Goal: Task Accomplishment & Management: Manage account settings

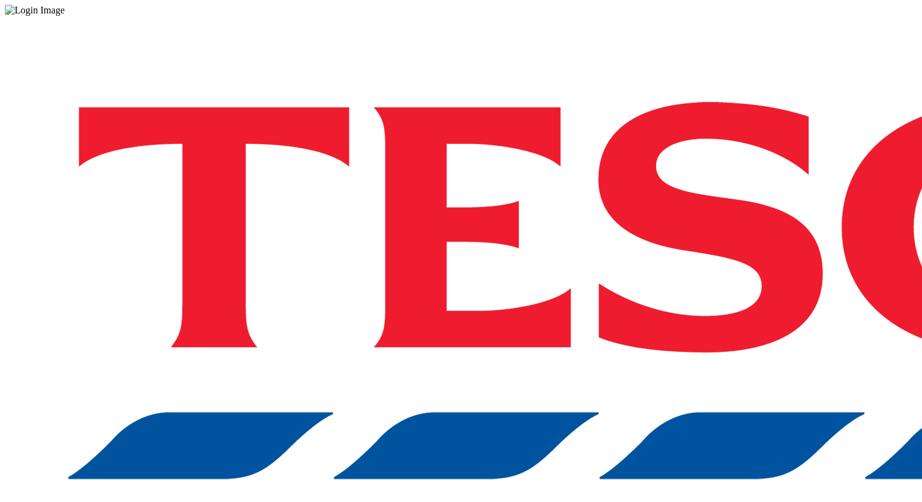
click at [702, 308] on div "Log in to the Spectra’s dashboard using Tesco’s credentials. If you don’t have …" at bounding box center [461, 319] width 912 height 606
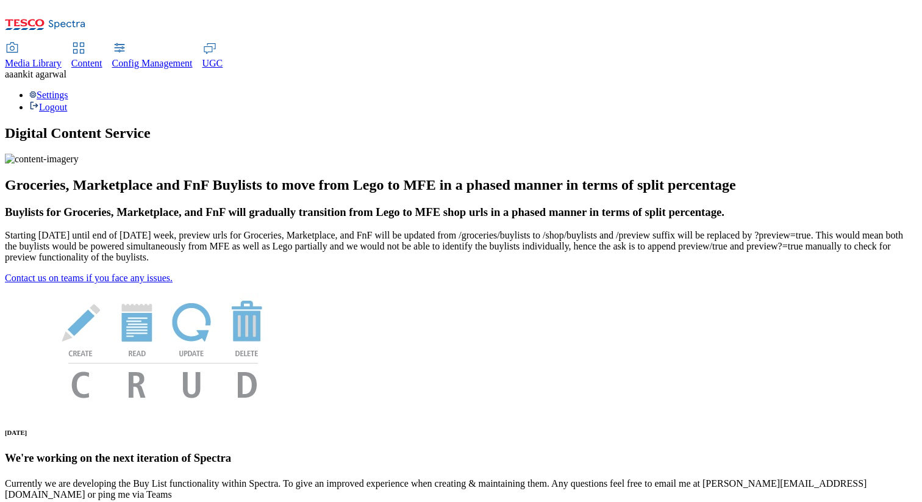
click at [869, 90] on div "Settings Logout" at bounding box center [461, 101] width 912 height 23
click at [68, 90] on link "Settings" at bounding box center [48, 95] width 39 height 10
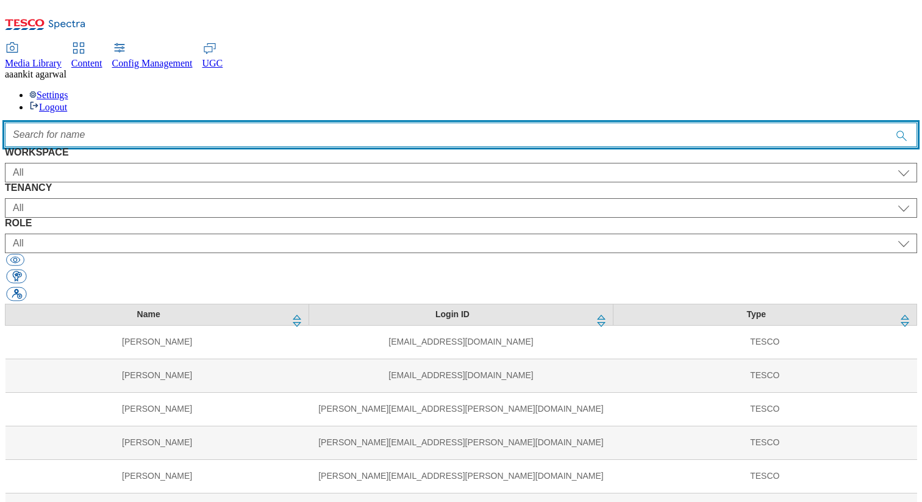
click at [456, 123] on input "Accessible label text" at bounding box center [461, 135] width 912 height 24
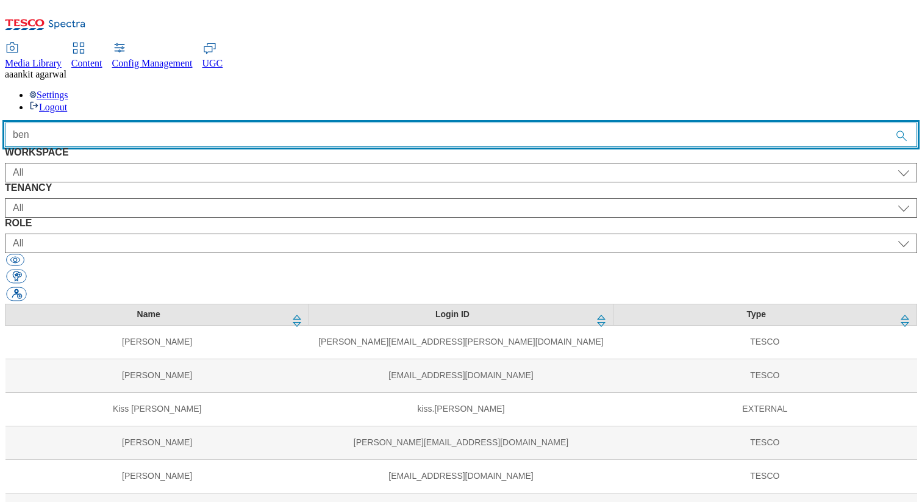
type input "ben"
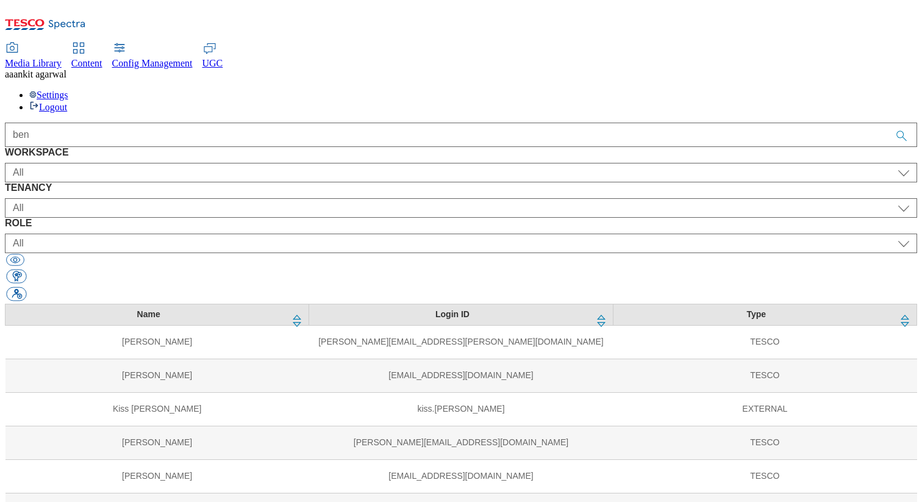
select select "group-comms"
select select "buylist_senior_editor"
select select "group-comms"
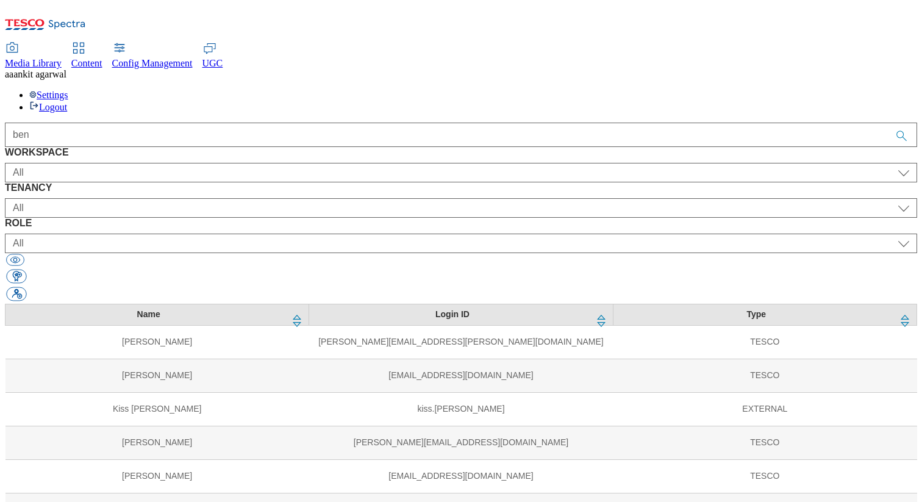
select select "targeting_rules_editor"
select select "group-comms"
select select "splash_senior_editor"
select select "group-comms"
select select "article_senior_editor"
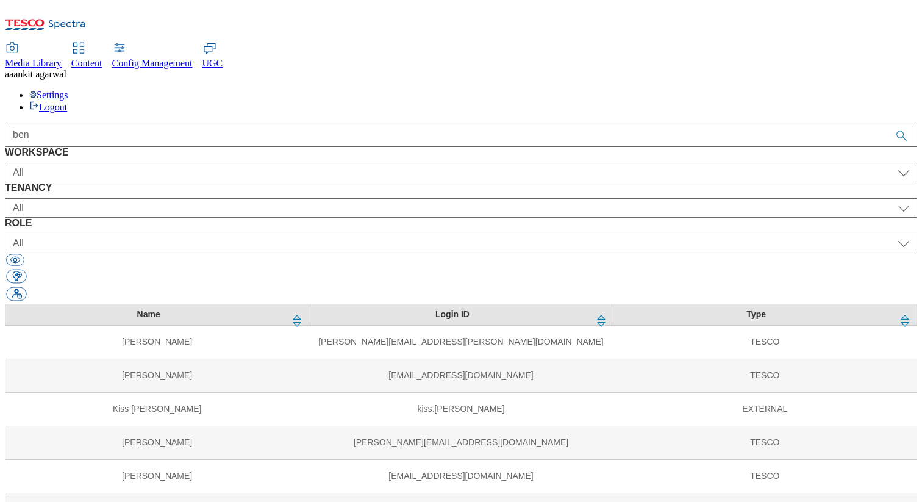
select select "group-comms"
select select "charity_senior_editor"
select select "Media"
select select "group-comms"
select select "content_editor"
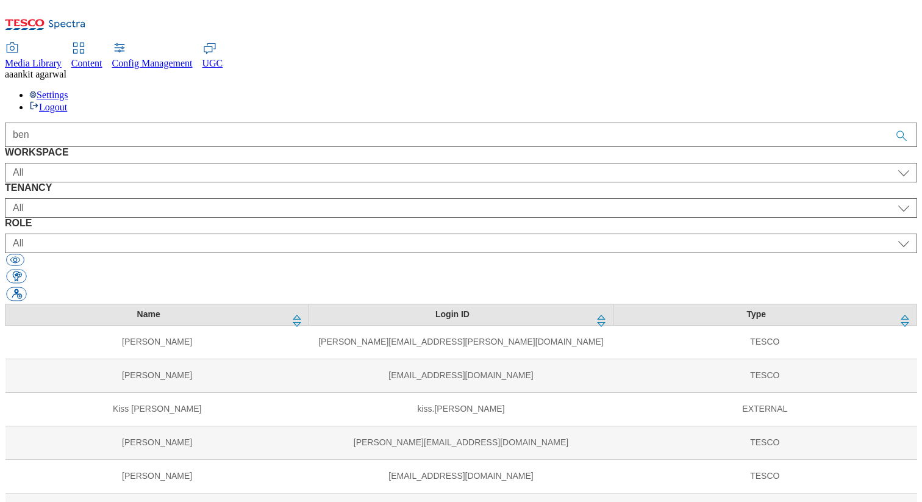
scroll to position [55, 0]
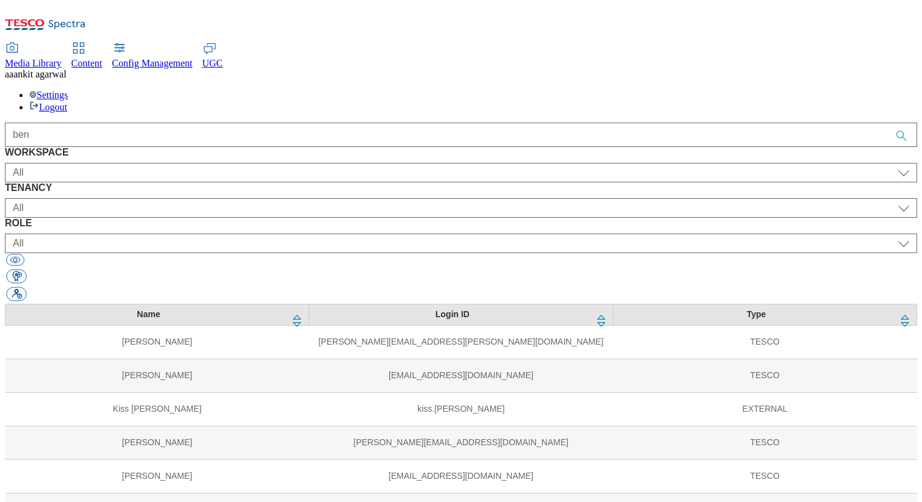
select select "group-comms"
select select "buylist_senior_editor"
select select "group-comms"
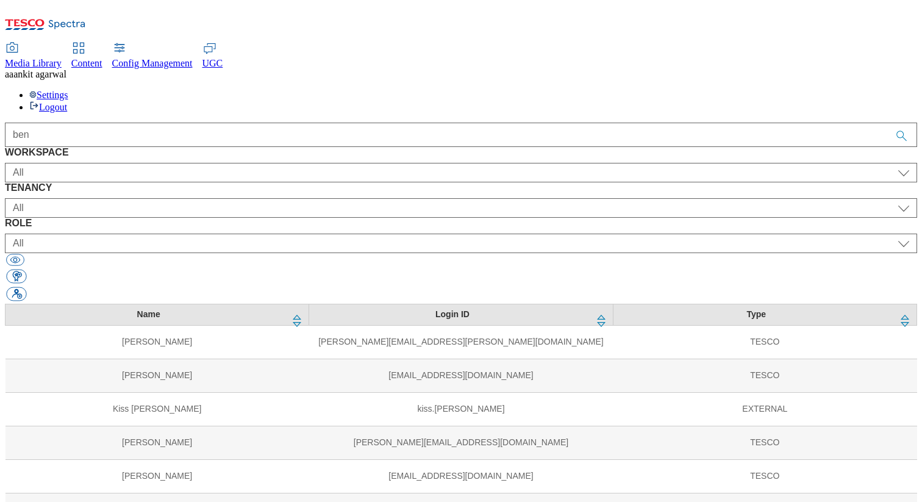
select select "targeting_rules_editor"
select select "group-comms"
select select "splash_senior_editor"
select select "group-comms"
select select "article_senior_editor"
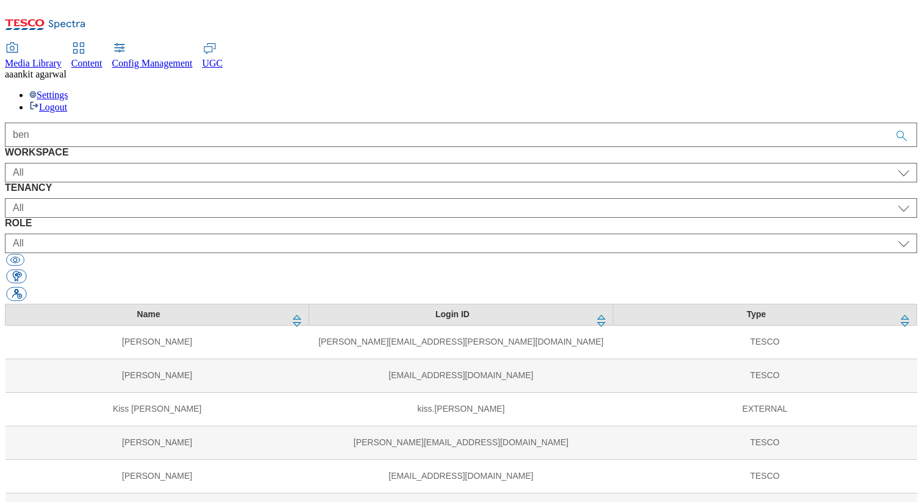
select select "group-comms"
select select "charity_senior_editor"
select select "Media"
select select "group-comms"
select select "content_editor"
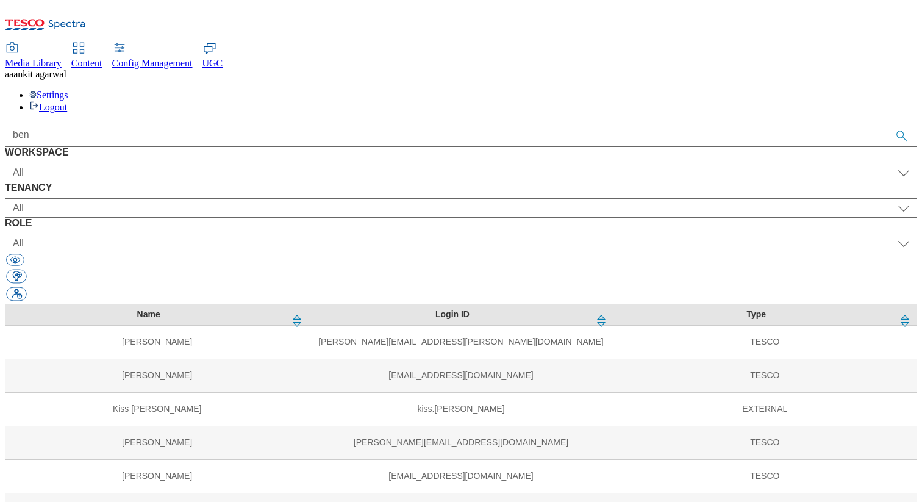
scroll to position [55, 0]
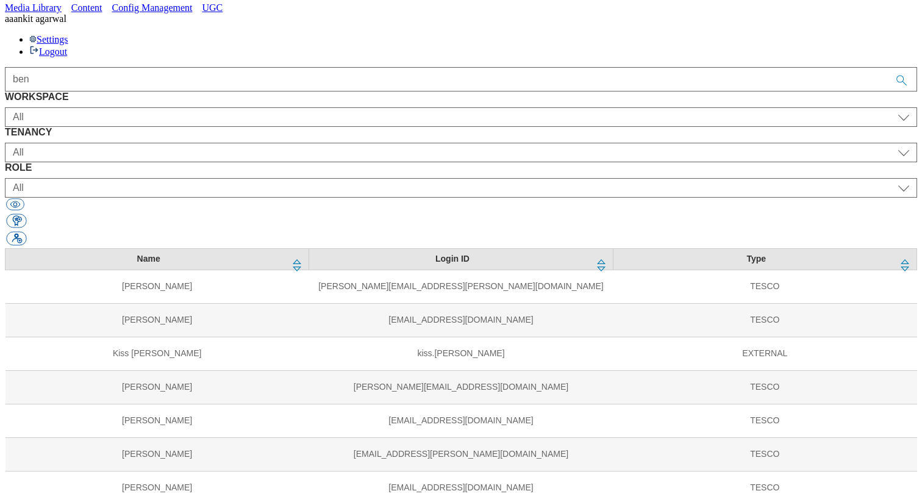
select select "flare-ourtesco"
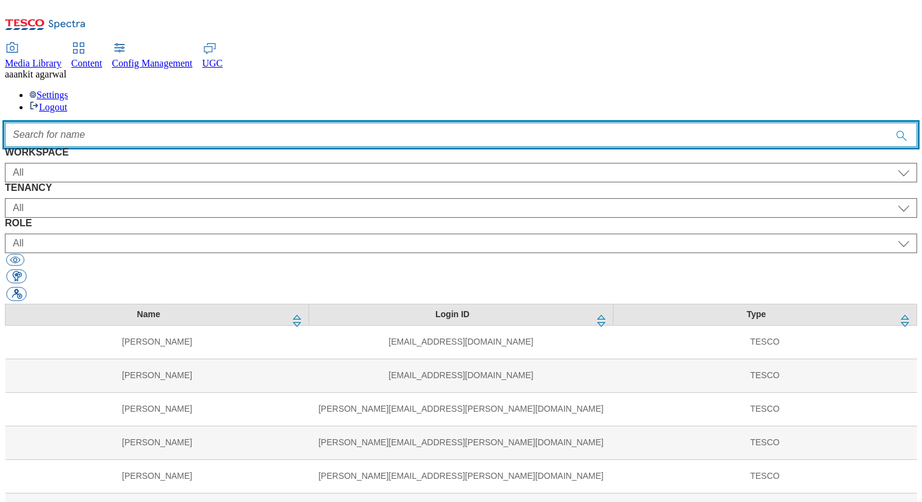
click at [334, 123] on input "Accessible label text" at bounding box center [461, 135] width 912 height 24
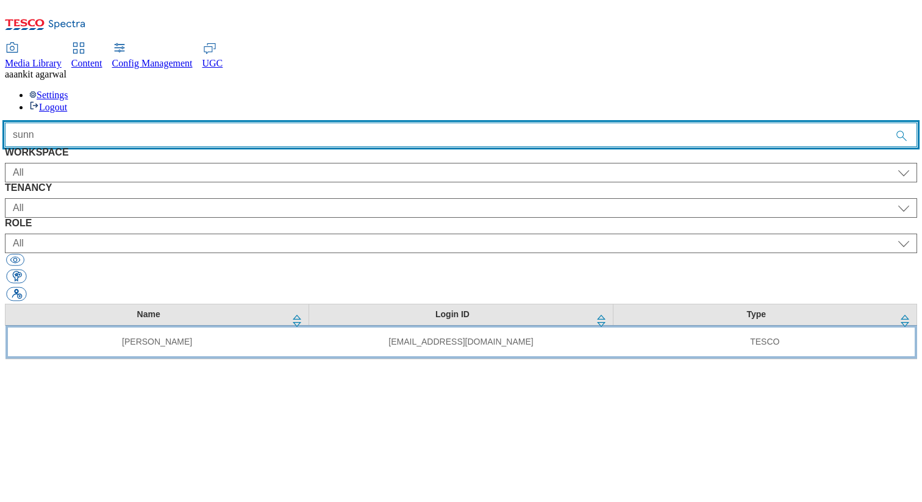
type input "sunn"
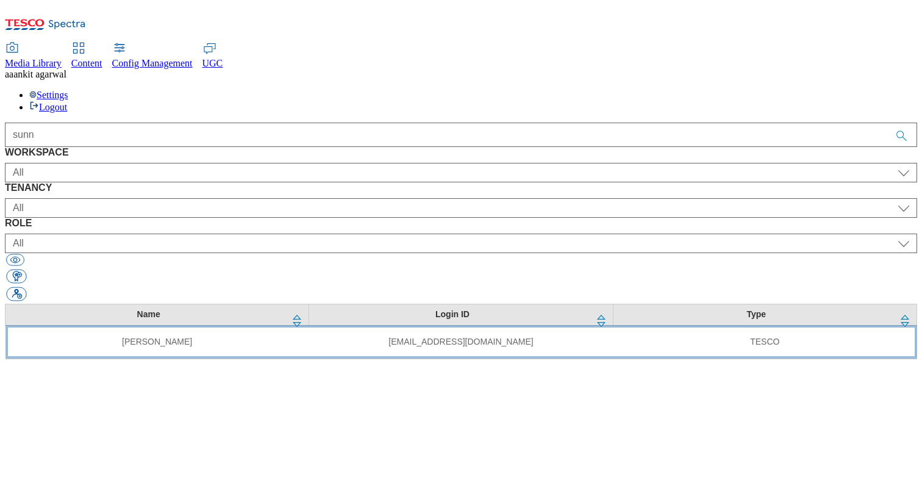
click at [263, 325] on td "[PERSON_NAME]" at bounding box center [157, 342] width 304 height 34
